Goal: Consume media (video, audio)

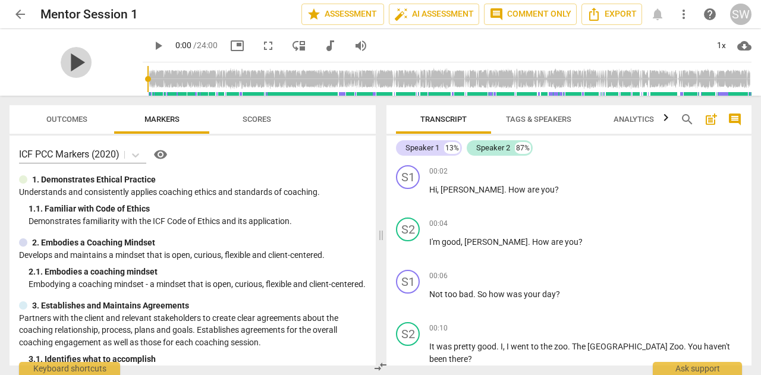
click at [68, 64] on span "play_arrow" at bounding box center [76, 62] width 31 height 31
type input "4"
click at [74, 55] on span "pause" at bounding box center [76, 62] width 31 height 31
type input "8"
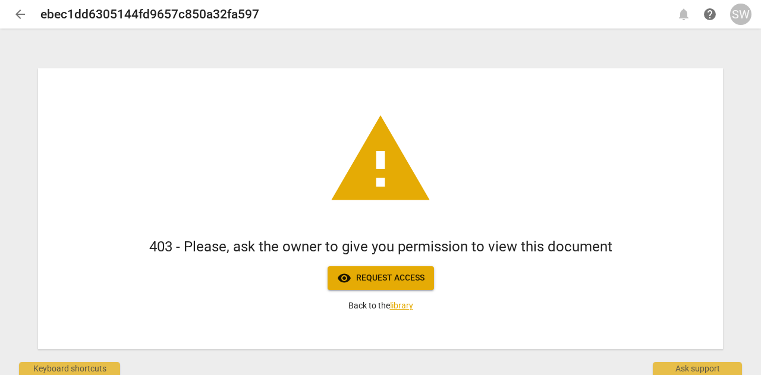
click at [385, 271] on span "visibility Request access" at bounding box center [380, 278] width 87 height 14
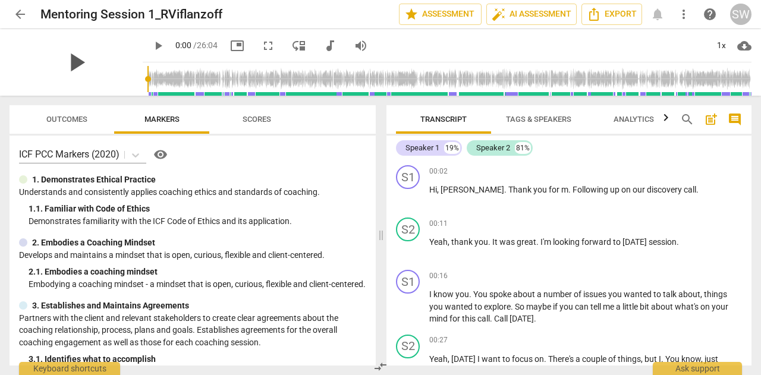
click at [68, 65] on span "play_arrow" at bounding box center [76, 62] width 31 height 31
click at [68, 65] on span "pause" at bounding box center [76, 62] width 31 height 31
type input "7"
